Goal: Task Accomplishment & Management: Manage account settings

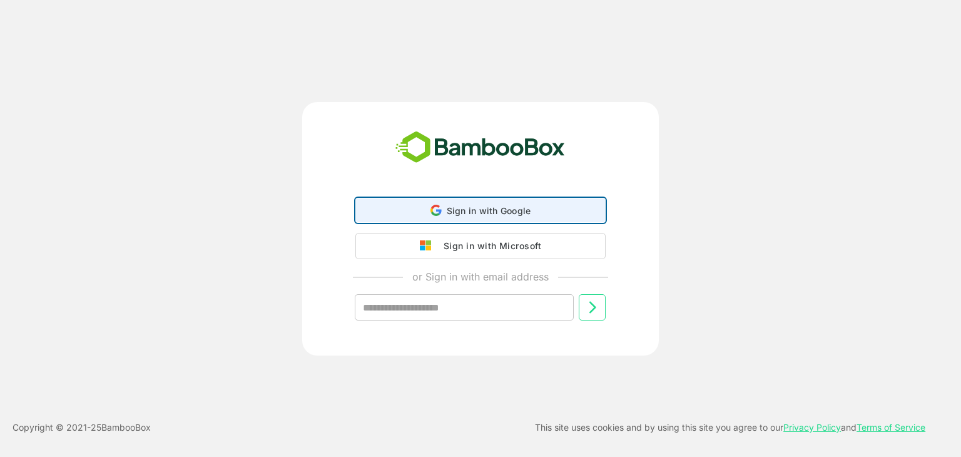
click at [527, 218] on div "Sign in with Google Sign in with Google. Opens in new tab" at bounding box center [481, 210] width 234 height 24
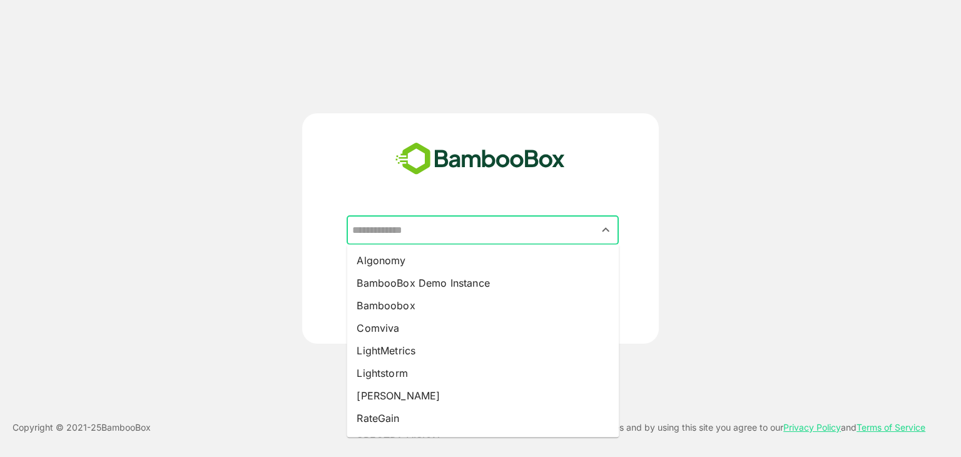
click at [437, 235] on input "text" at bounding box center [482, 230] width 267 height 24
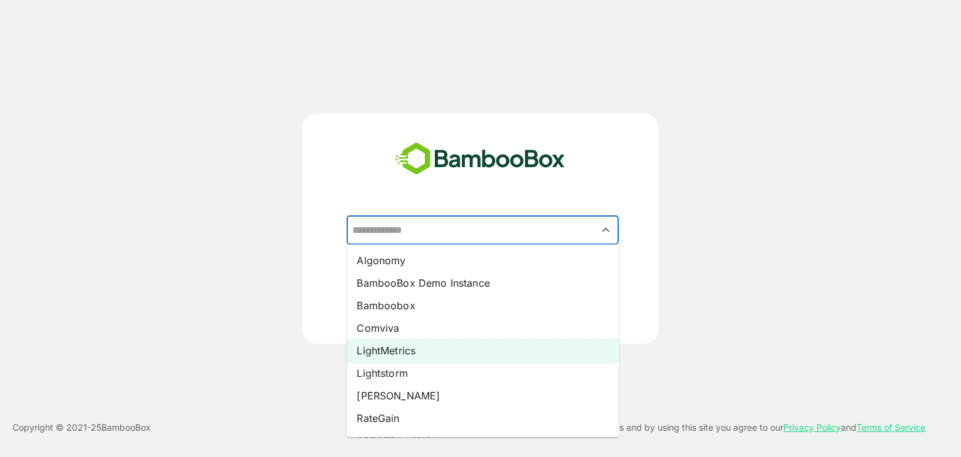
click at [415, 354] on li "LightMetrics" at bounding box center [483, 350] width 272 height 23
type input "**********"
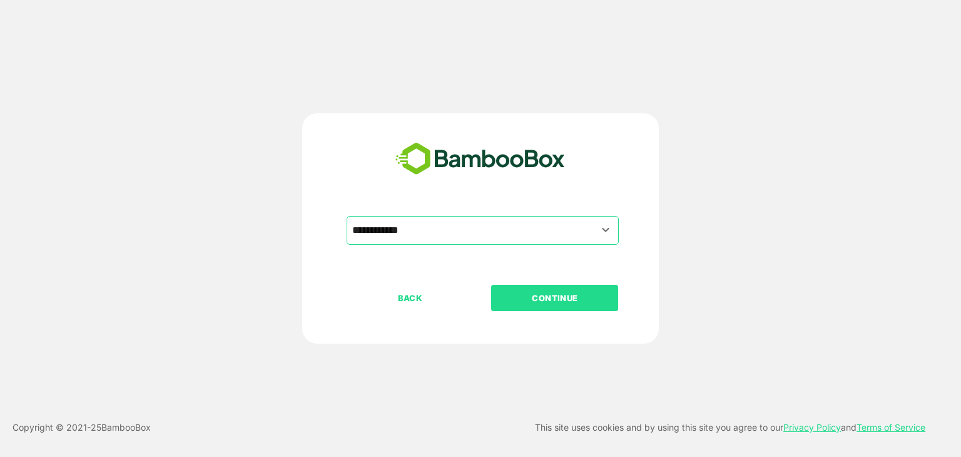
click at [525, 298] on p "CONTINUE" at bounding box center [554, 298] width 125 height 14
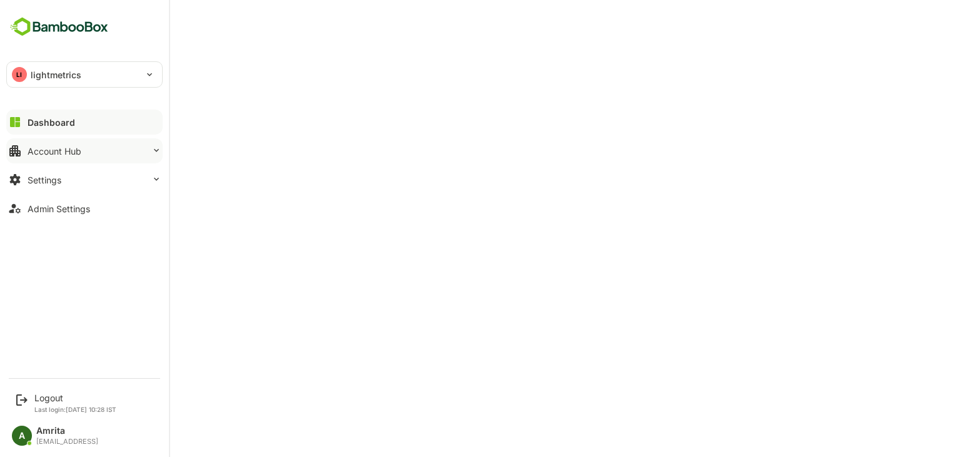
click at [65, 151] on div "Account Hub" at bounding box center [55, 151] width 54 height 11
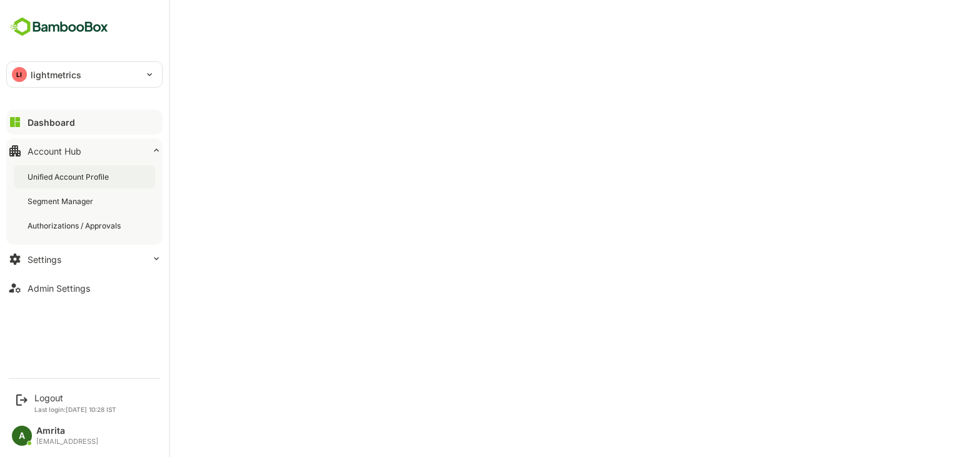
click at [89, 173] on div "Unified Account Profile" at bounding box center [70, 176] width 84 height 11
click at [69, 261] on button "Settings" at bounding box center [84, 259] width 156 height 25
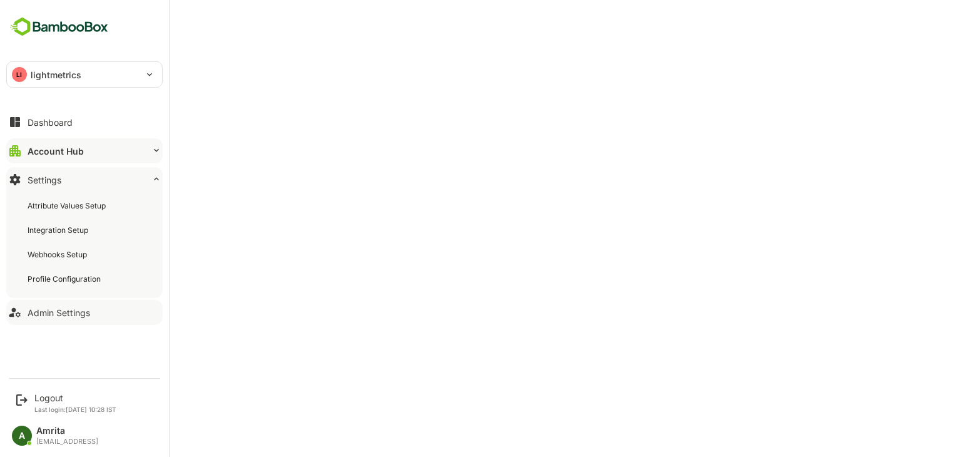
click at [73, 318] on button "Admin Settings" at bounding box center [84, 312] width 156 height 25
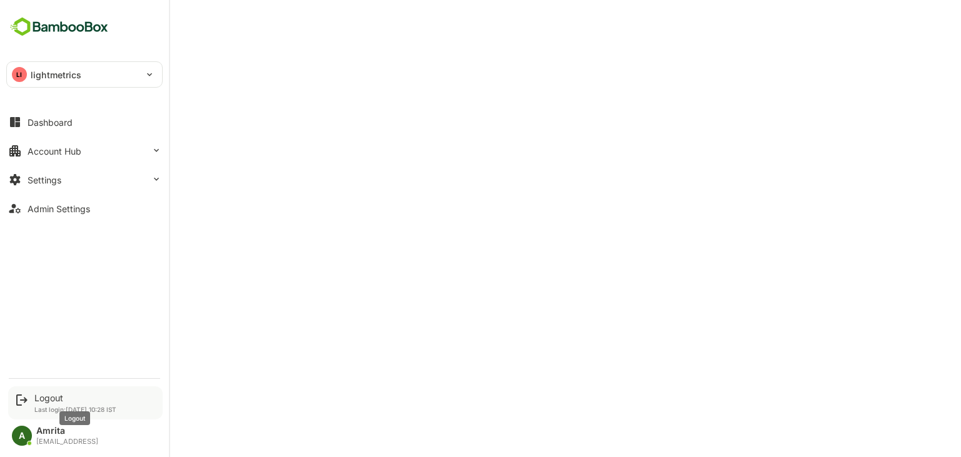
click at [46, 400] on div "Logout" at bounding box center [75, 397] width 82 height 11
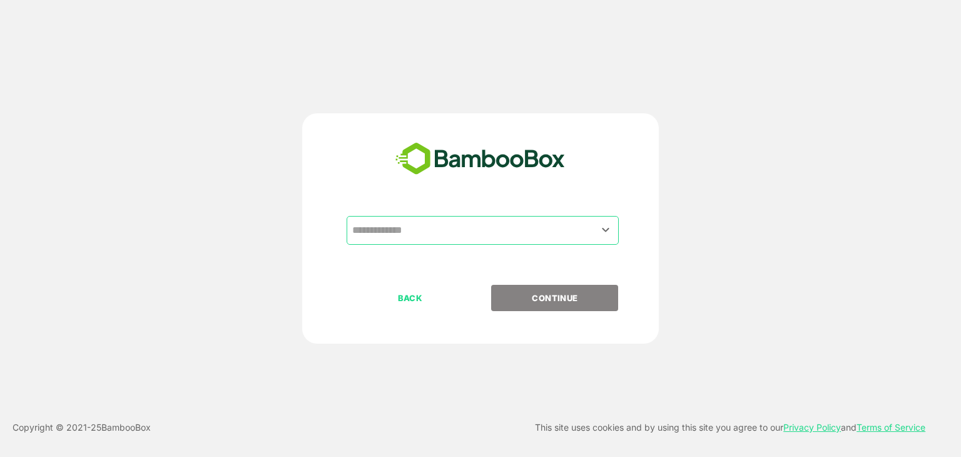
click at [434, 228] on input "text" at bounding box center [482, 230] width 267 height 24
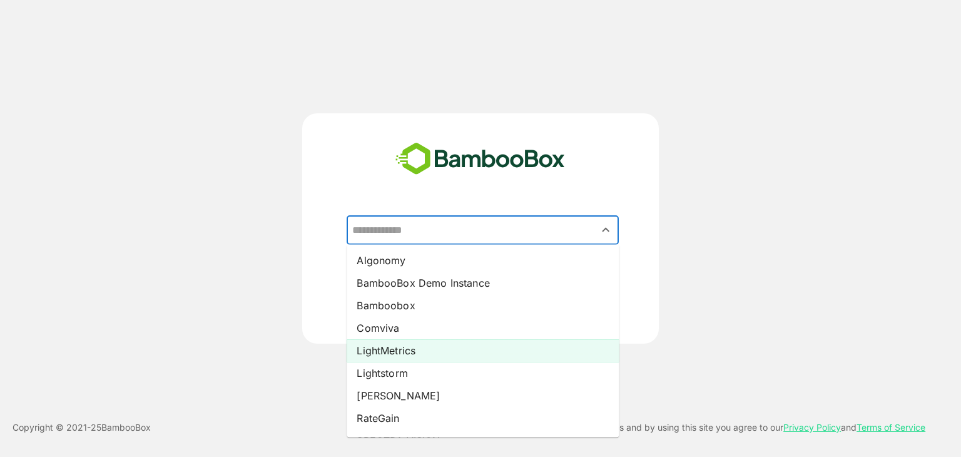
click at [382, 344] on li "LightMetrics" at bounding box center [483, 350] width 272 height 23
type input "**********"
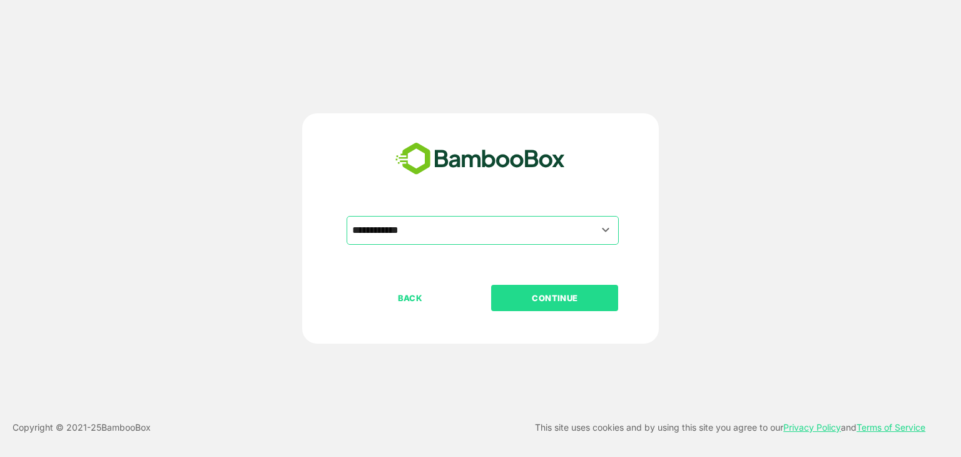
click at [556, 293] on p "CONTINUE" at bounding box center [554, 298] width 125 height 14
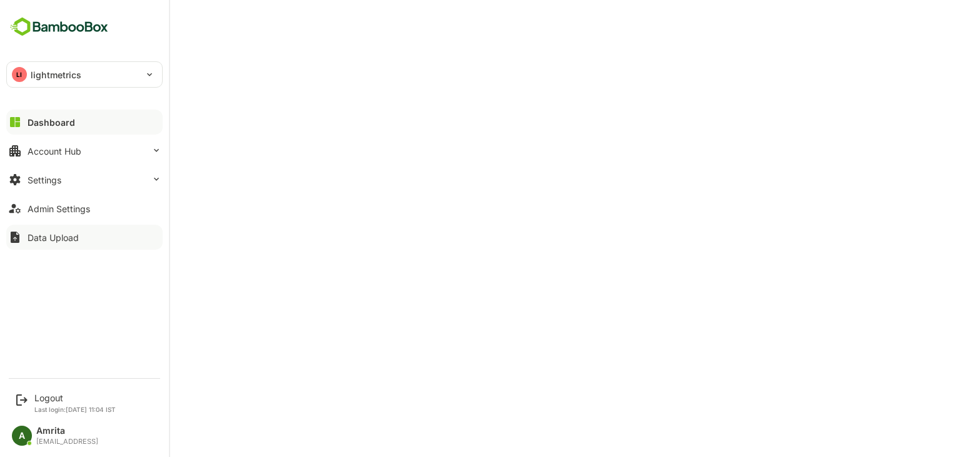
click at [34, 243] on button "Data Upload" at bounding box center [84, 237] width 156 height 25
